Goal: Find specific page/section

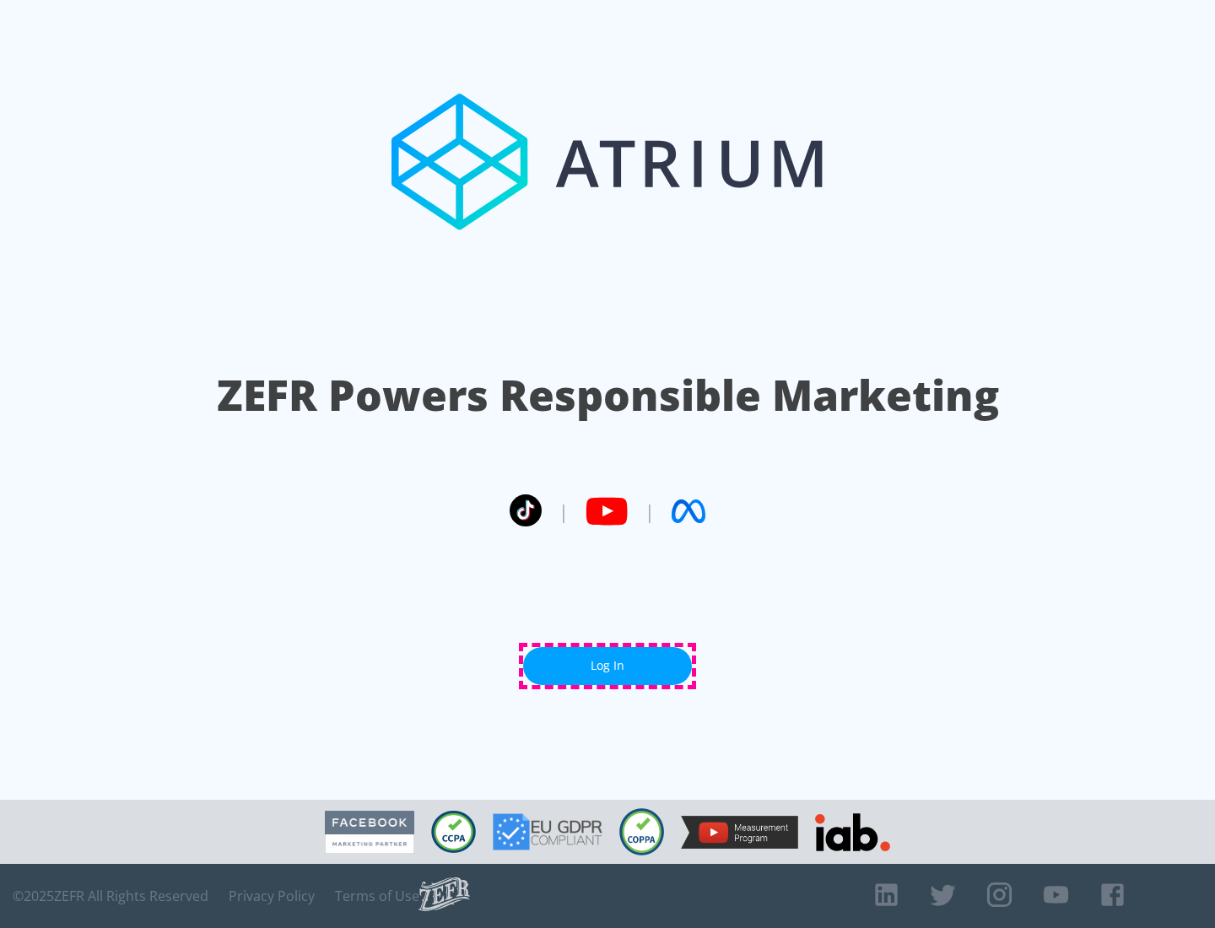
click at [607, 665] on link "Log In" at bounding box center [607, 666] width 169 height 38
